Goal: Navigation & Orientation: Find specific page/section

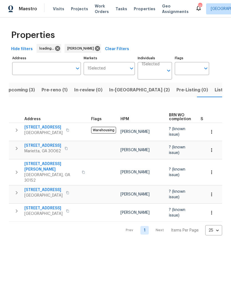
scroll to position [0, 9]
click at [119, 91] on span "In-[GEOGRAPHIC_DATA] (2)" at bounding box center [137, 90] width 61 height 8
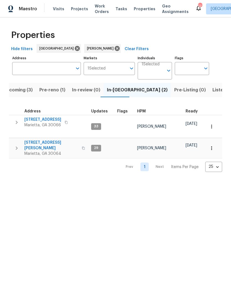
click at [29, 87] on span "Upcoming (3)" at bounding box center [18, 90] width 30 height 8
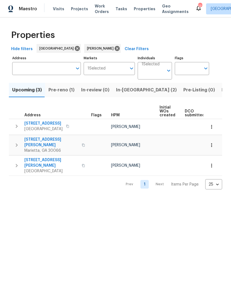
scroll to position [0, -1]
click at [64, 89] on span "Pre-reno (1)" at bounding box center [61, 90] width 26 height 8
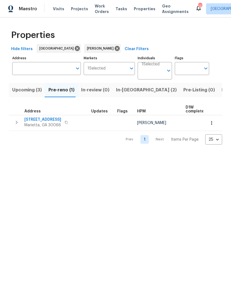
click at [132, 92] on span "In-[GEOGRAPHIC_DATA] (2)" at bounding box center [146, 90] width 61 height 8
